Goal: Information Seeking & Learning: Understand process/instructions

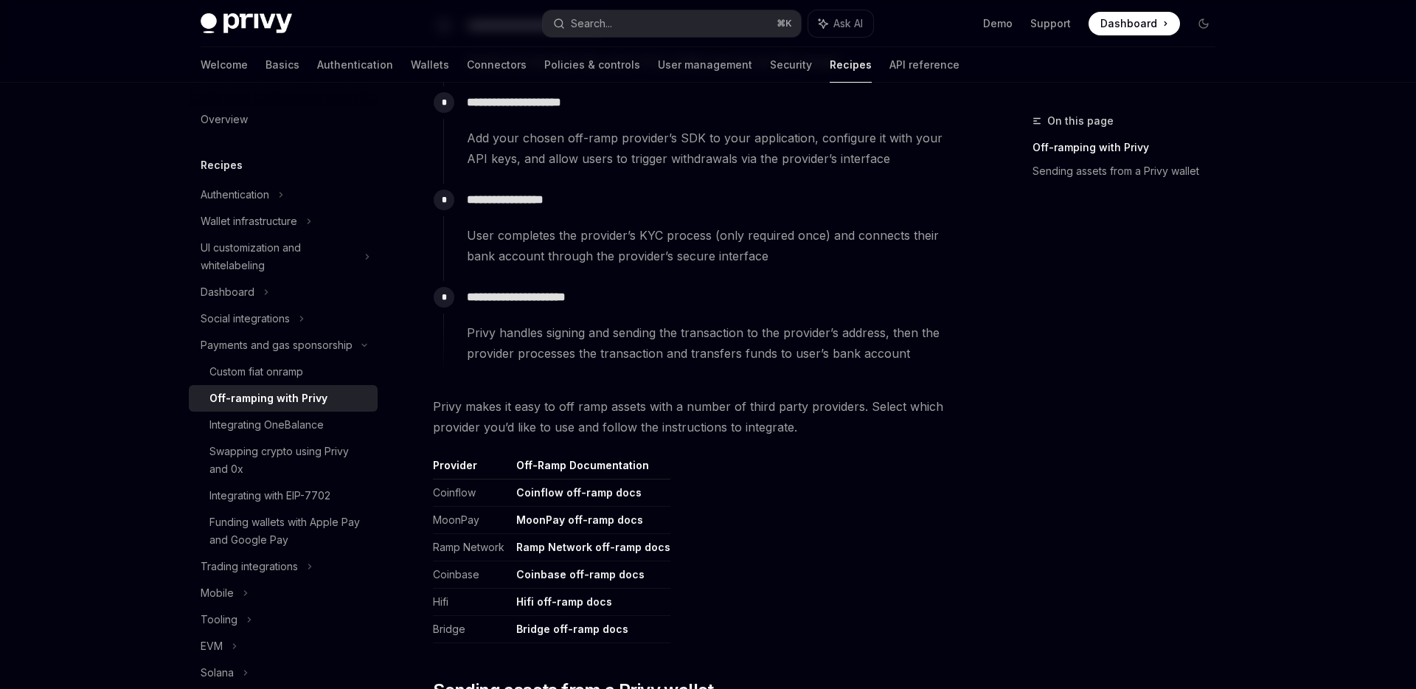
scroll to position [751, 0]
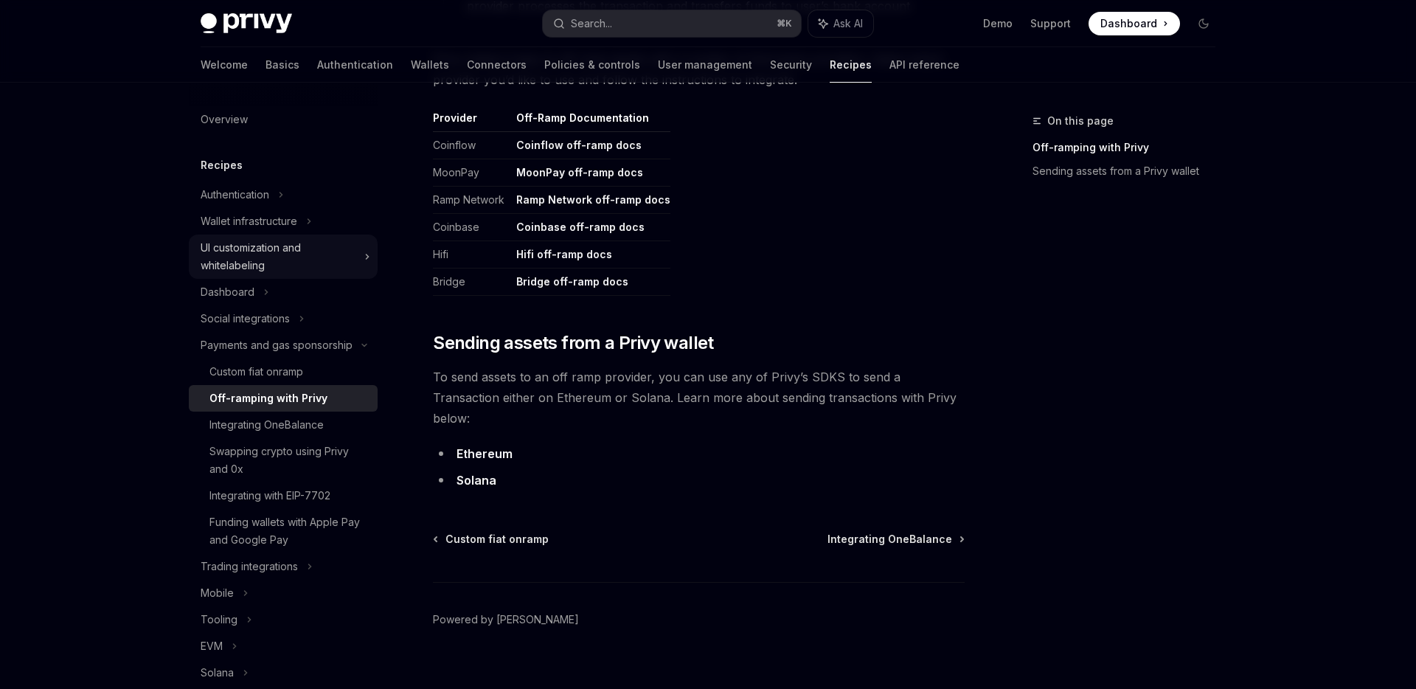
click at [282, 252] on div "UI customization and whitelabeling" at bounding box center [278, 256] width 155 height 35
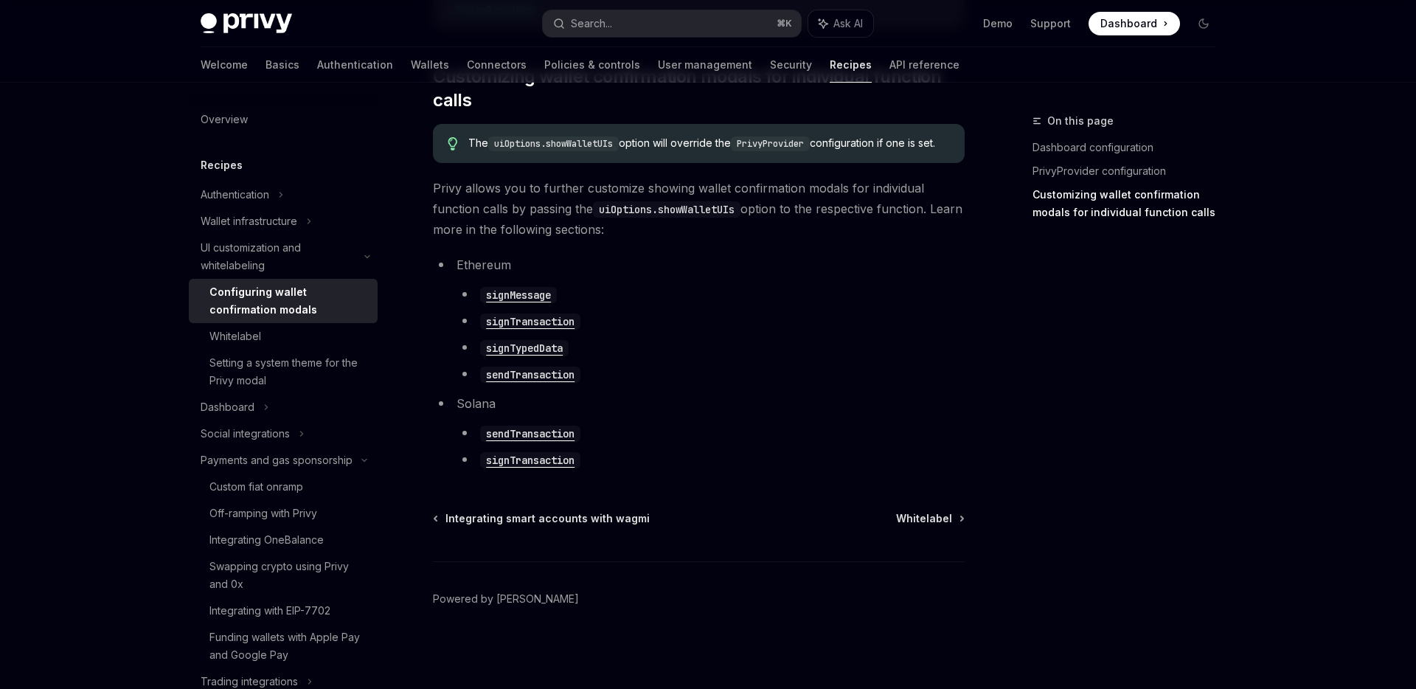
scroll to position [820, 0]
click at [309, 336] on div "Whitelabel" at bounding box center [289, 337] width 159 height 18
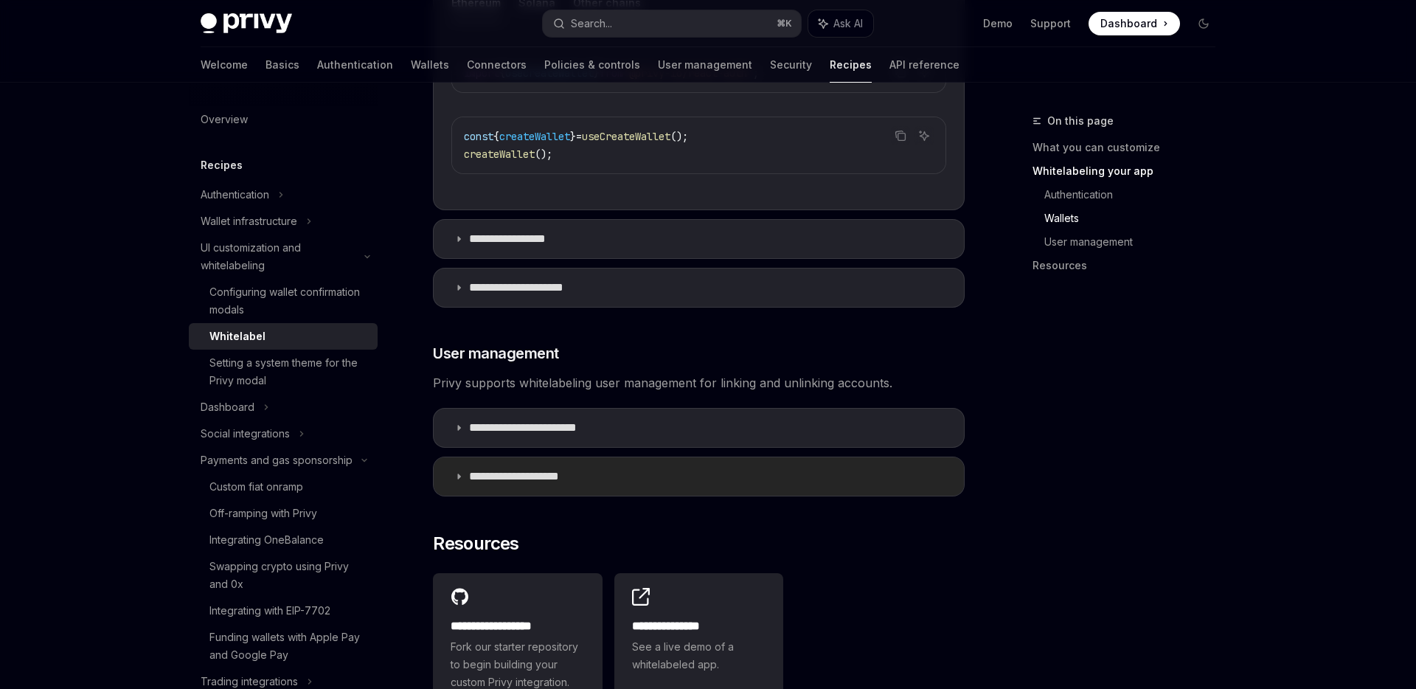
scroll to position [1911, 0]
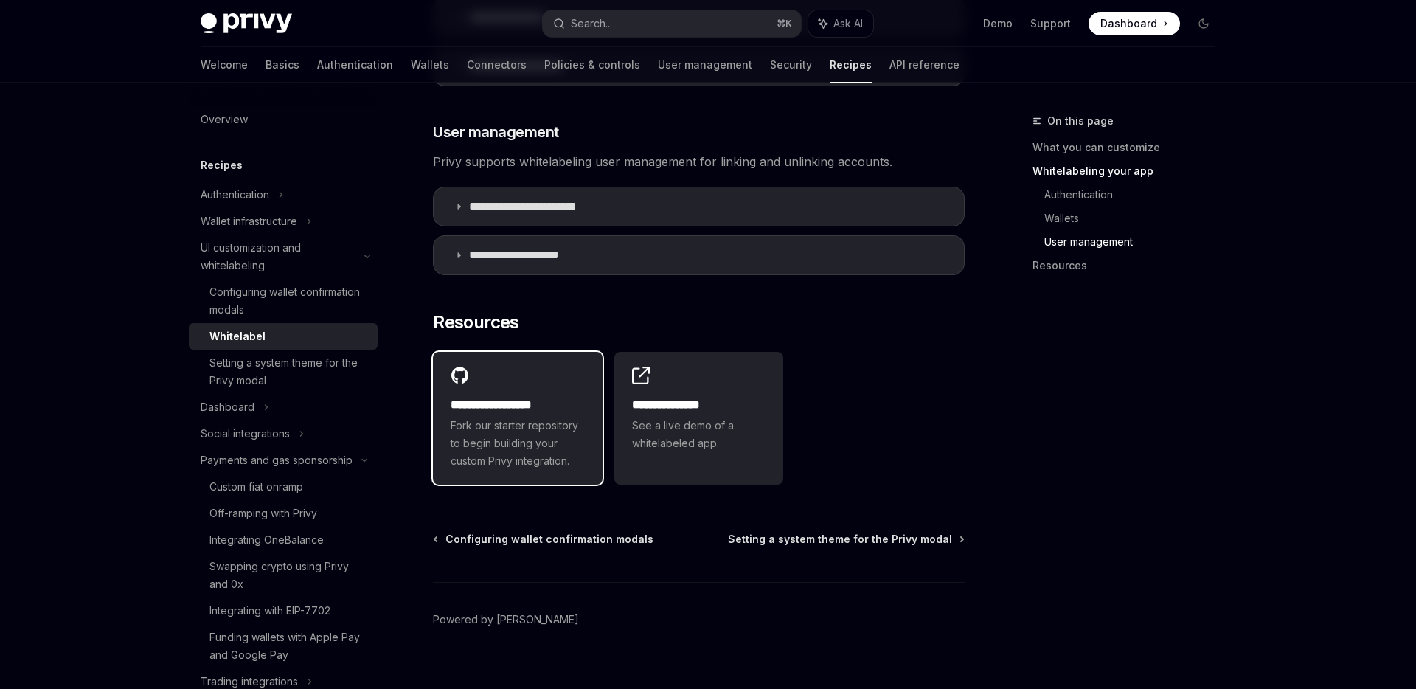
click at [539, 396] on h2 "**********" at bounding box center [518, 405] width 134 height 18
click at [330, 489] on div "Custom fiat onramp" at bounding box center [289, 487] width 159 height 18
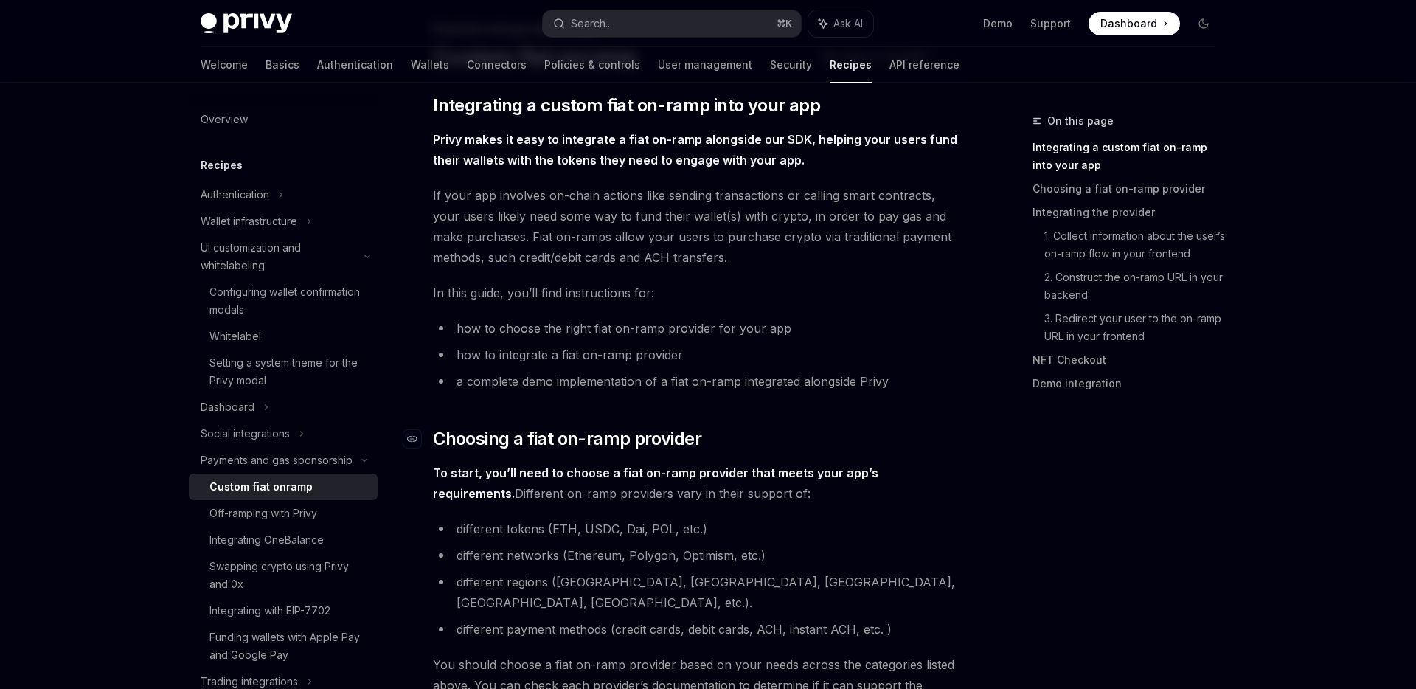
scroll to position [131, 0]
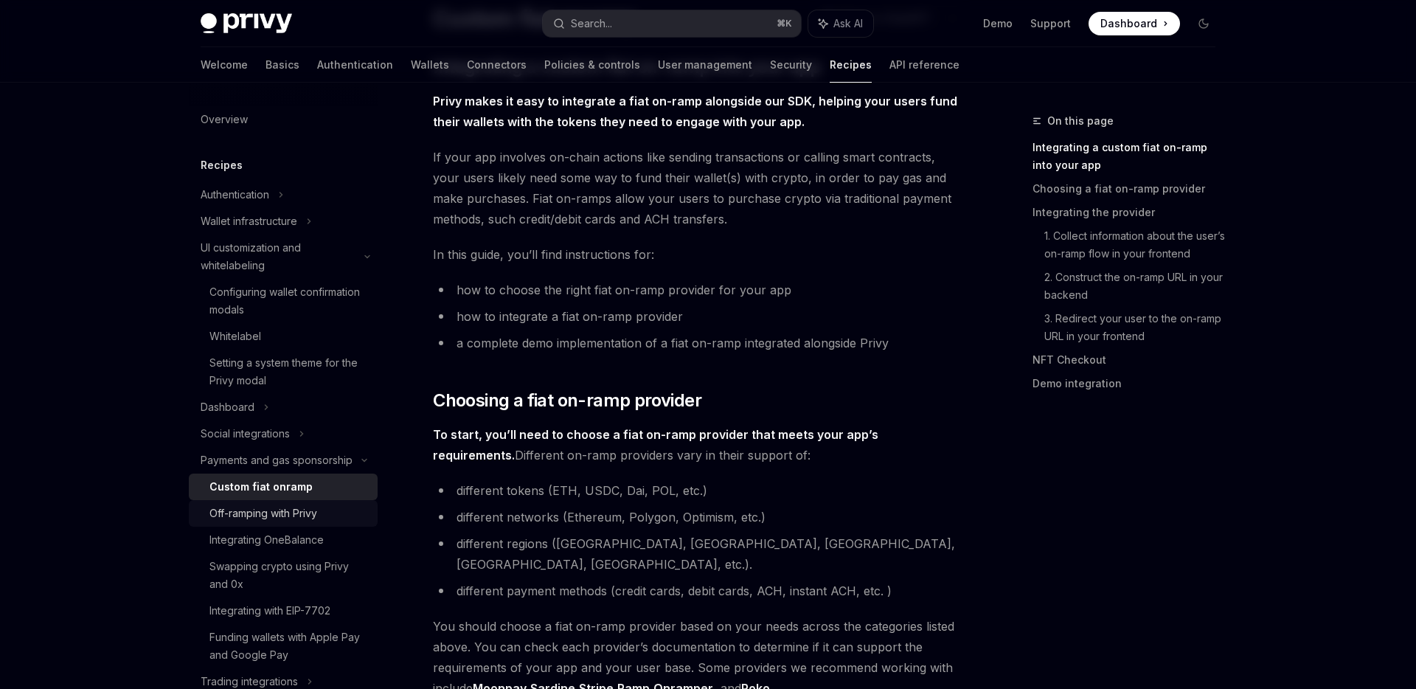
click at [299, 509] on div "Off-ramping with Privy" at bounding box center [264, 514] width 108 height 18
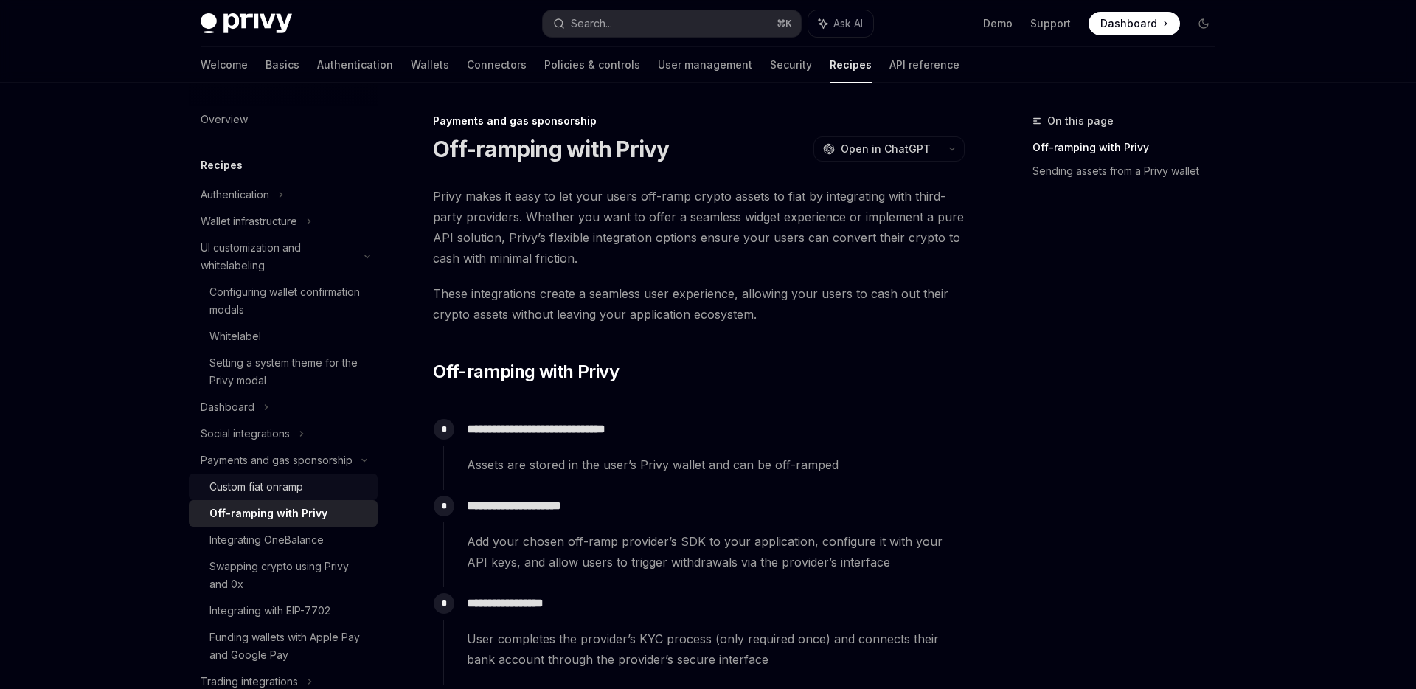
click at [292, 485] on div "Custom fiat onramp" at bounding box center [257, 487] width 94 height 18
type textarea "*"
